Goal: Find specific page/section: Find specific page/section

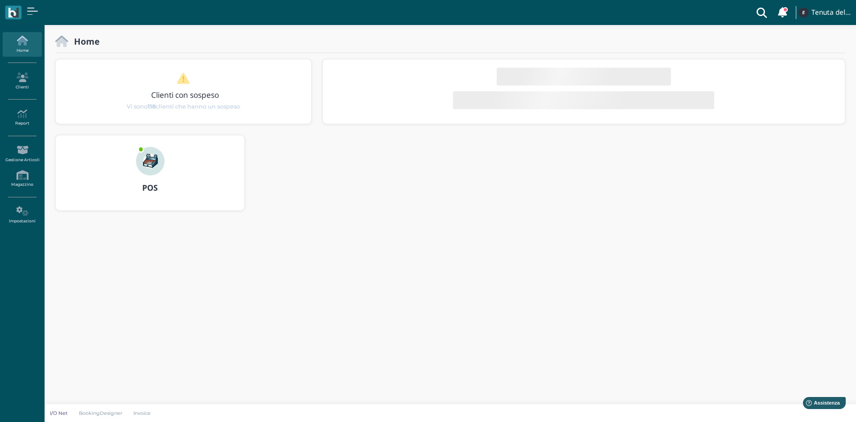
drag, startPoint x: 0, startPoint y: 0, endPoint x: 160, endPoint y: 157, distance: 223.9
click at [160, 157] on img at bounding box center [150, 161] width 29 height 29
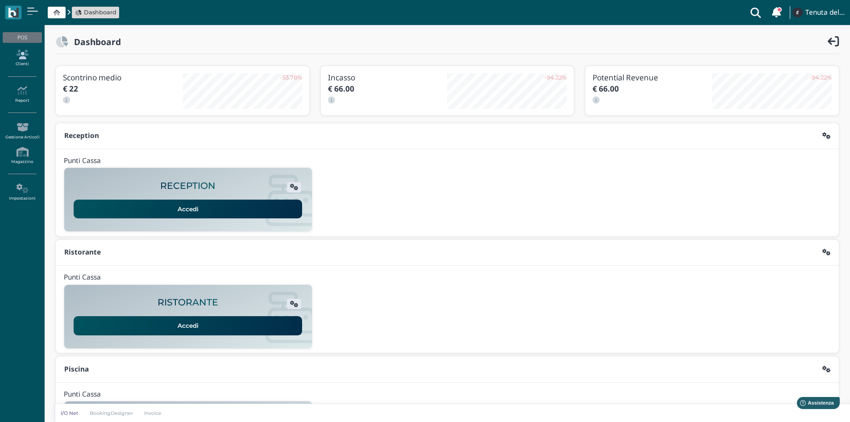
click at [24, 64] on link "Clienti" at bounding box center [22, 58] width 39 height 25
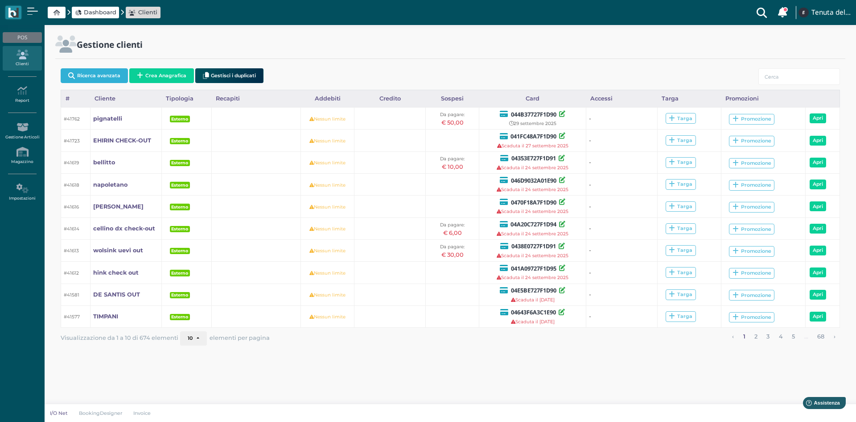
click at [112, 74] on button "Ricerca avanzata" at bounding box center [94, 75] width 67 height 15
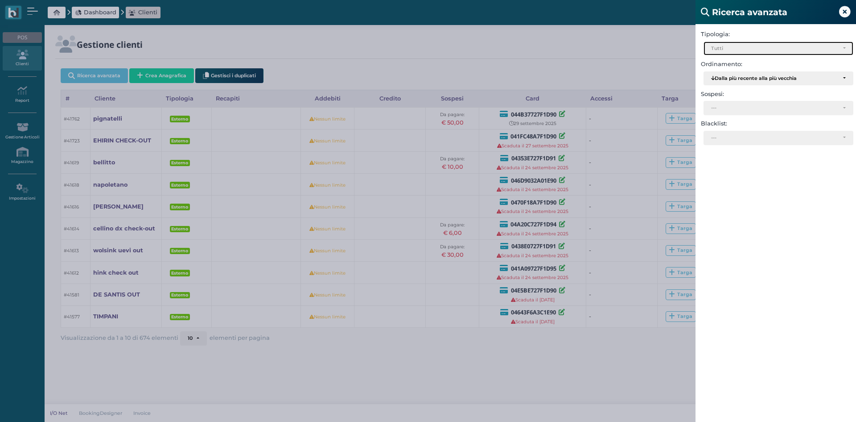
click at [742, 44] on div "Tutti" at bounding box center [778, 48] width 149 height 13
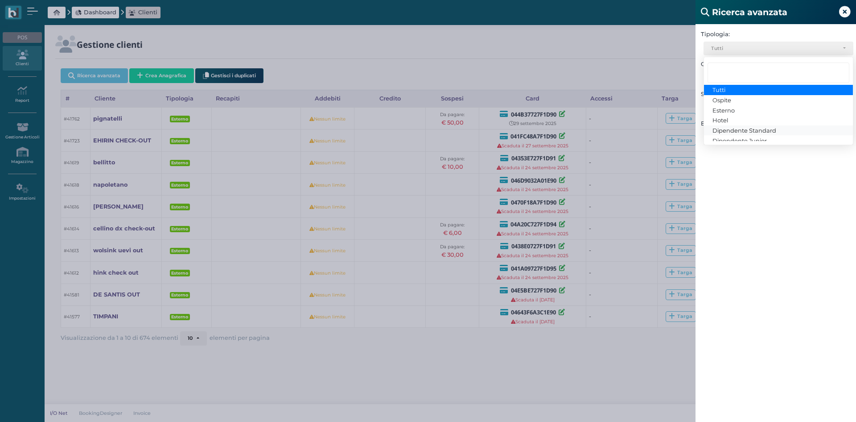
click at [727, 129] on span "Dipendente Standard" at bounding box center [745, 130] width 64 height 7
select select "3"
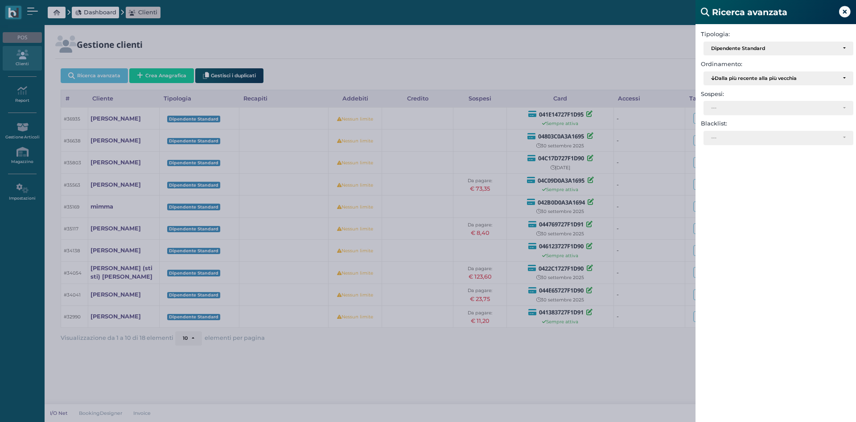
click at [592, 380] on div "Ricerca avanzata Tipologia: Ospite Esterno Hotel Dipendente Standard Dipendente…" at bounding box center [428, 211] width 856 height 422
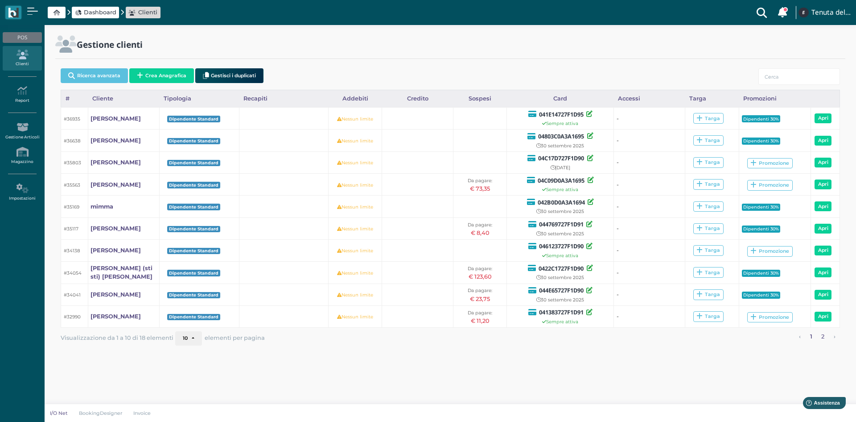
click at [820, 337] on link "2" at bounding box center [823, 337] width 9 height 12
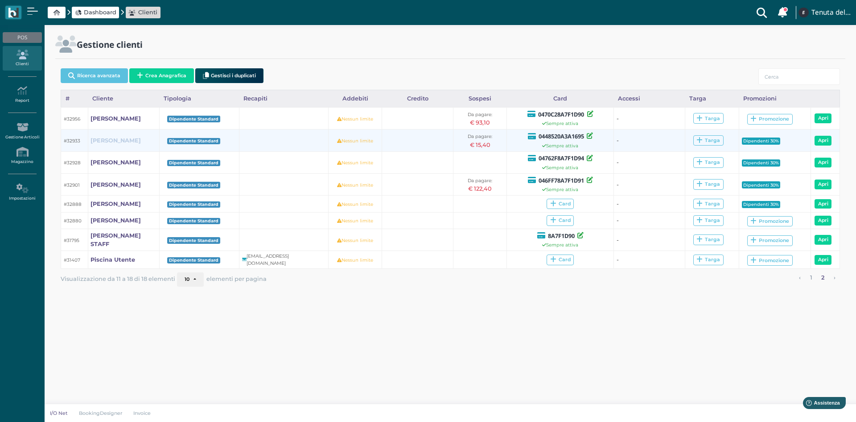
click at [121, 139] on b "BRENDA MURAGLIA" at bounding box center [116, 140] width 50 height 7
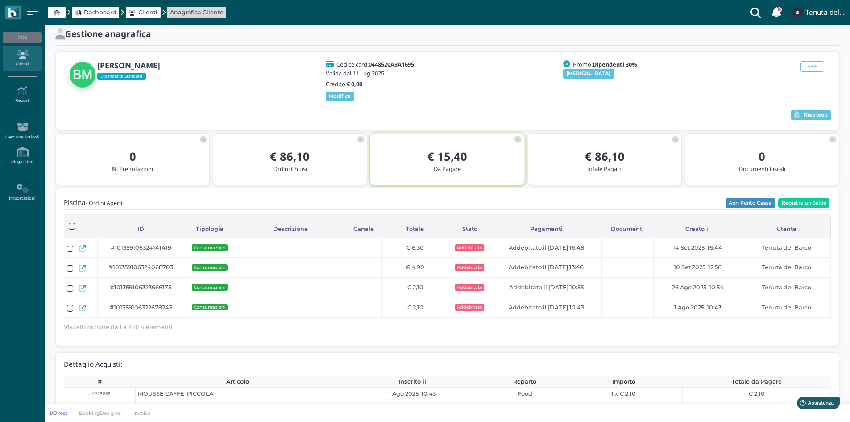
scroll to position [18, 0]
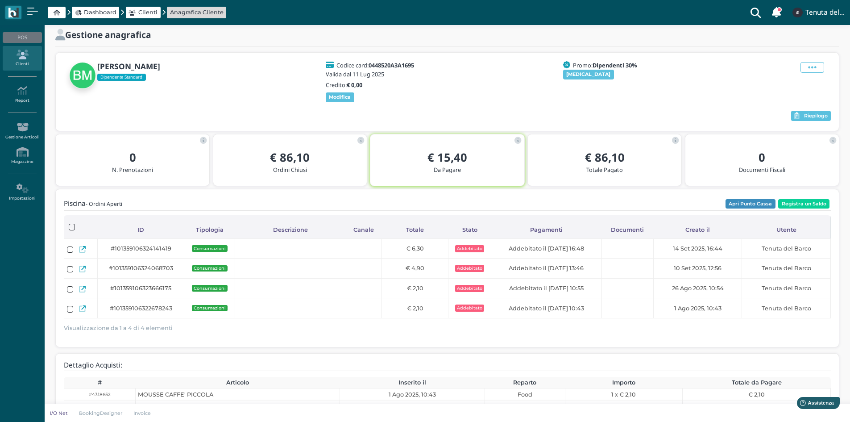
click at [321, 152] on h2 "€ 86,10" at bounding box center [289, 157] width 139 height 12
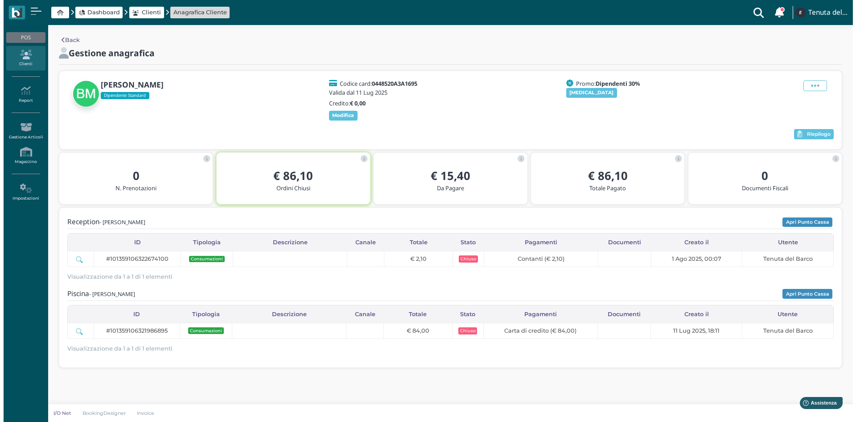
scroll to position [0, 0]
